Goal: Information Seeking & Learning: Learn about a topic

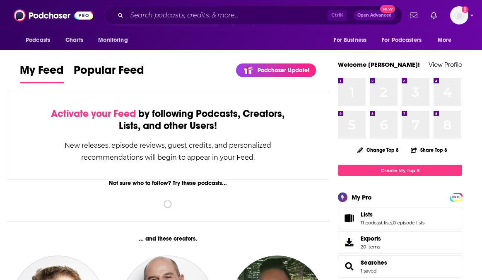
click at [179, 5] on div "Podcasts Charts Monitoring Ctrl K Open Advanced New For Business For Podcasters…" at bounding box center [241, 15] width 482 height 31
click at [179, 12] on input "Search podcasts, credits, & more..." at bounding box center [227, 15] width 201 height 13
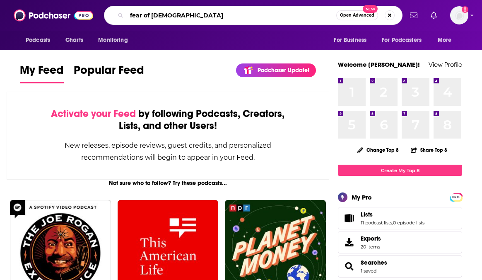
type input "fear of [DEMOGRAPHIC_DATA]"
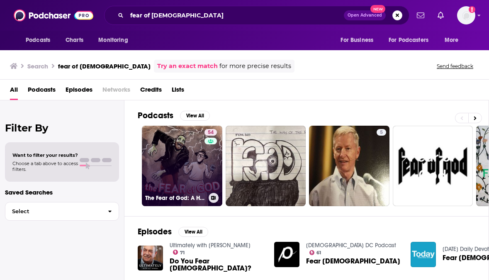
click at [164, 159] on link "54 The Fear of God: A Horror Movie Podcast" at bounding box center [182, 166] width 80 height 80
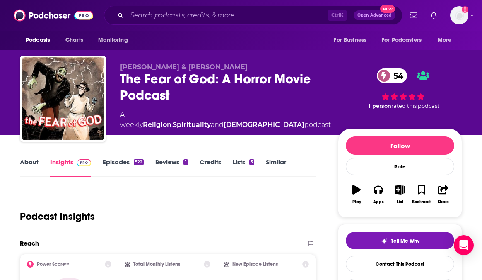
click at [221, 77] on div "The Fear of God: A Horror Movie Podcast 54" at bounding box center [225, 87] width 211 height 32
